Goal: Task Accomplishment & Management: Use online tool/utility

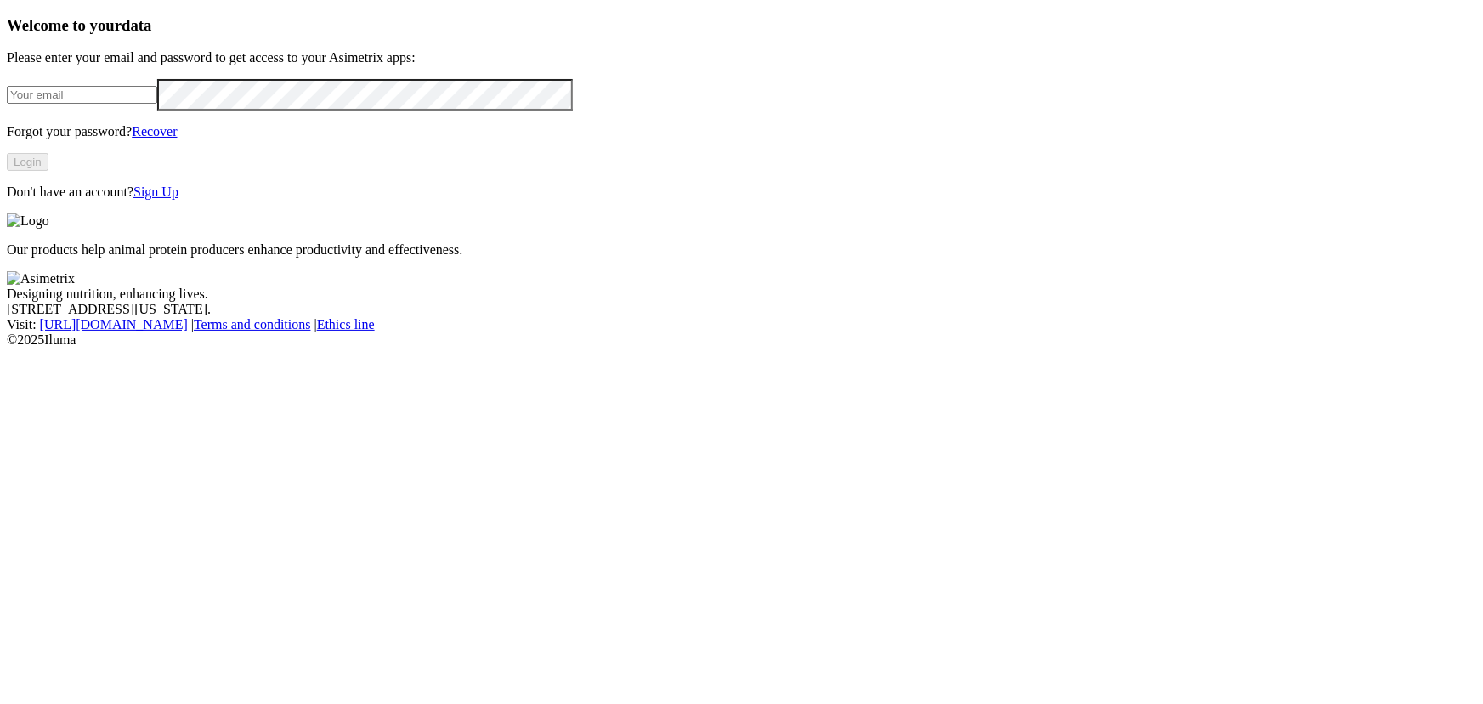
type input "[PERSON_NAME][EMAIL_ADDRESS][DOMAIN_NAME]"
click at [48, 171] on button "Login" at bounding box center [28, 162] width 42 height 18
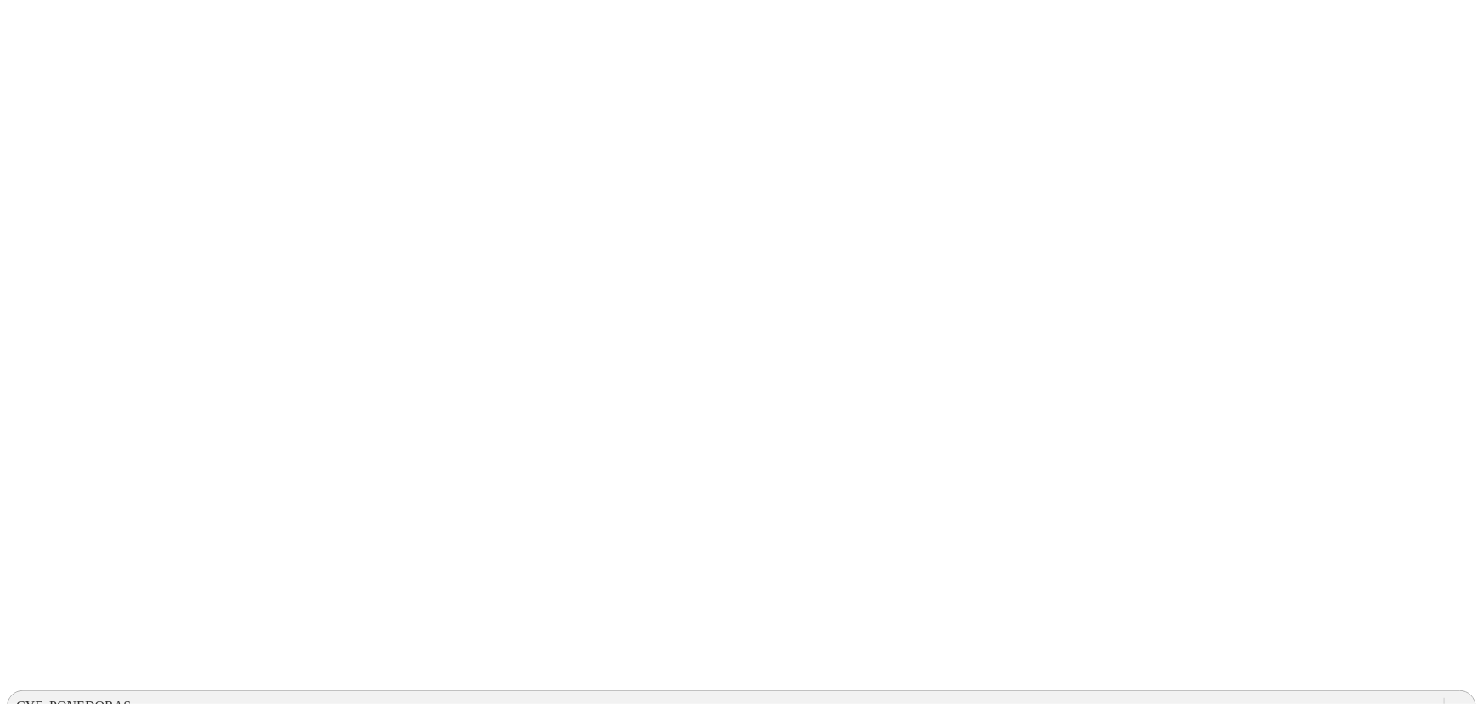
click at [1139, 693] on div "CYF_PONEDORAS" at bounding box center [726, 705] width 1436 height 25
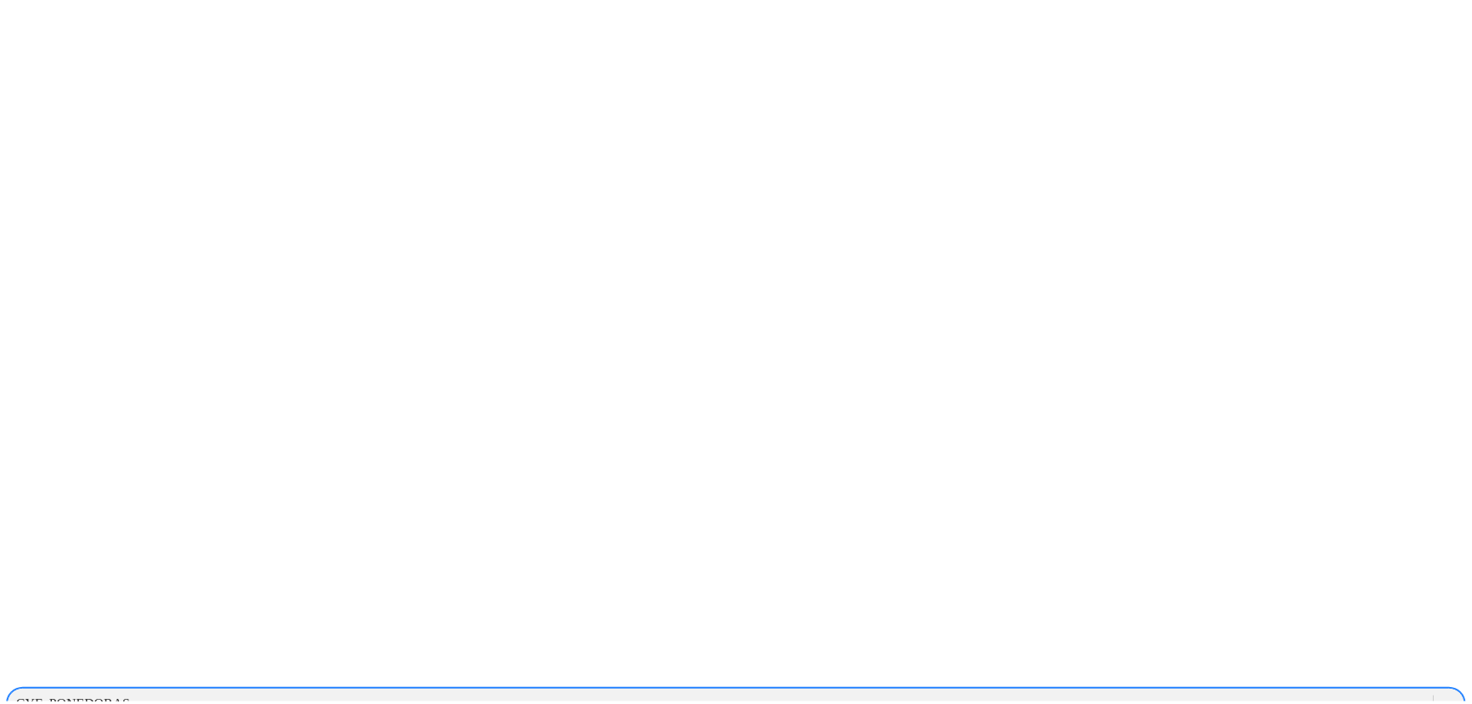
scroll to position [386, 0]
